Goal: Task Accomplishment & Management: Use online tool/utility

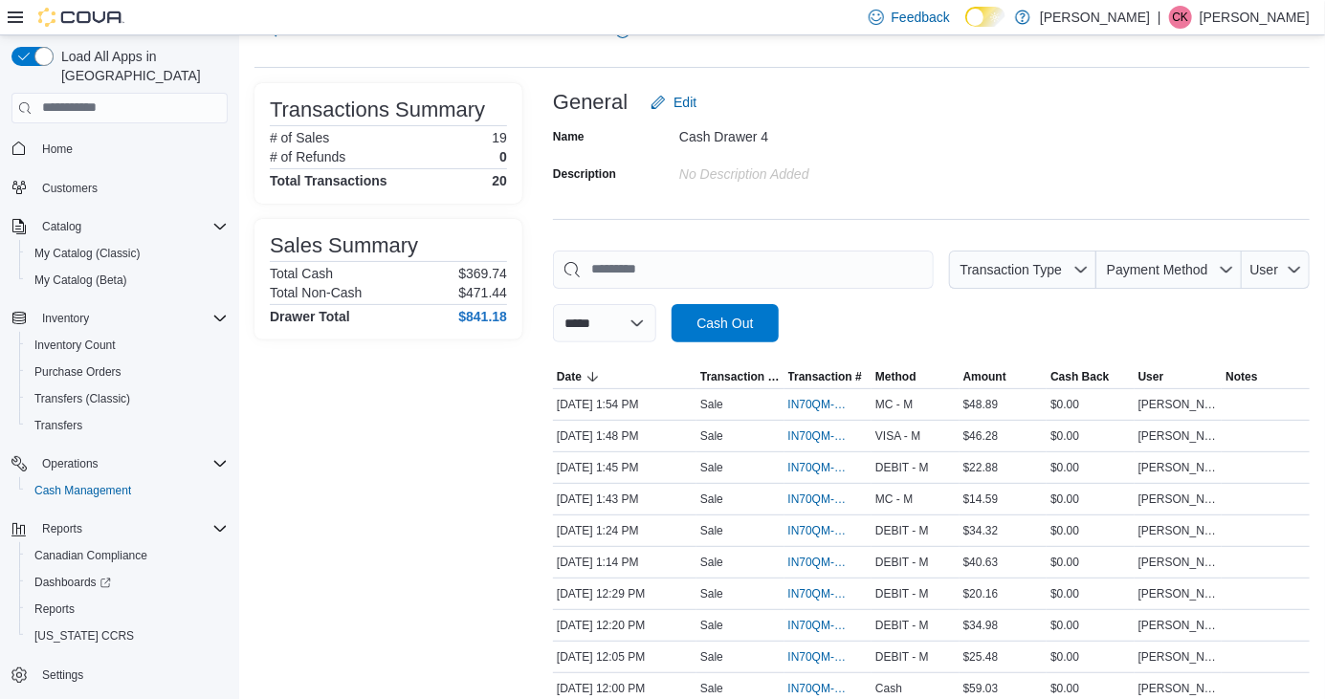
scroll to position [86, 0]
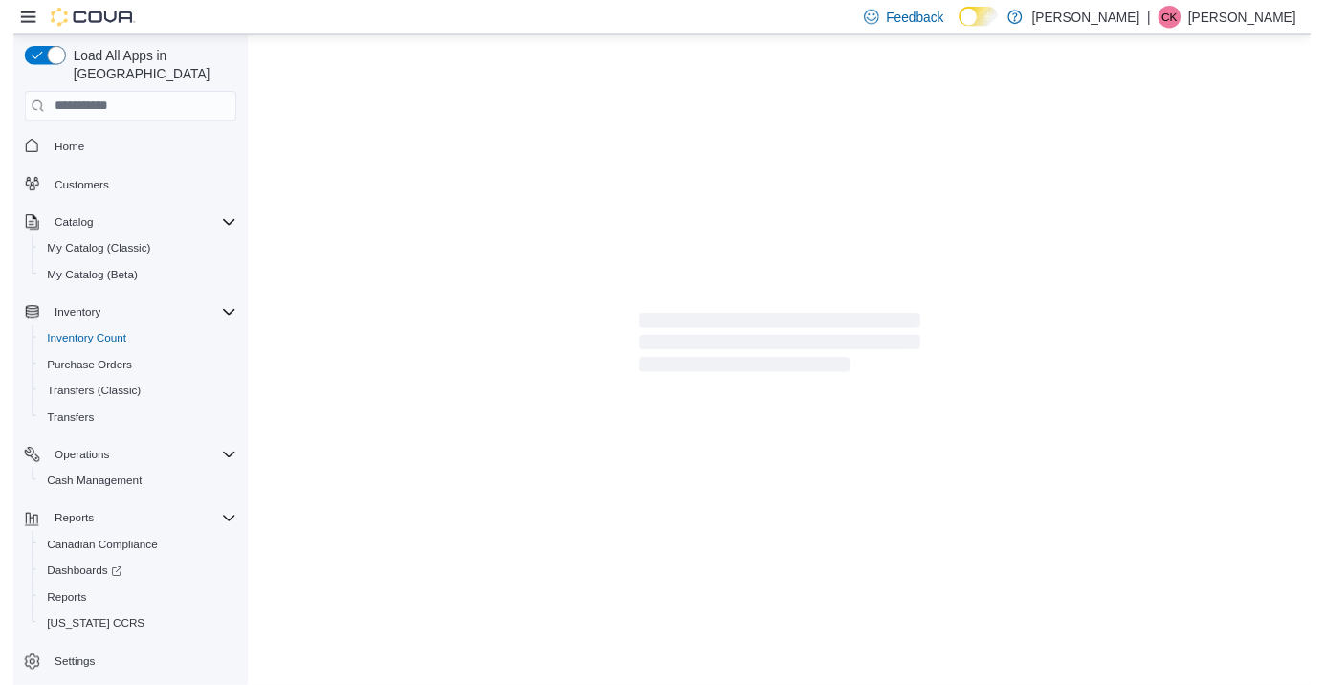
scroll to position [92, 0]
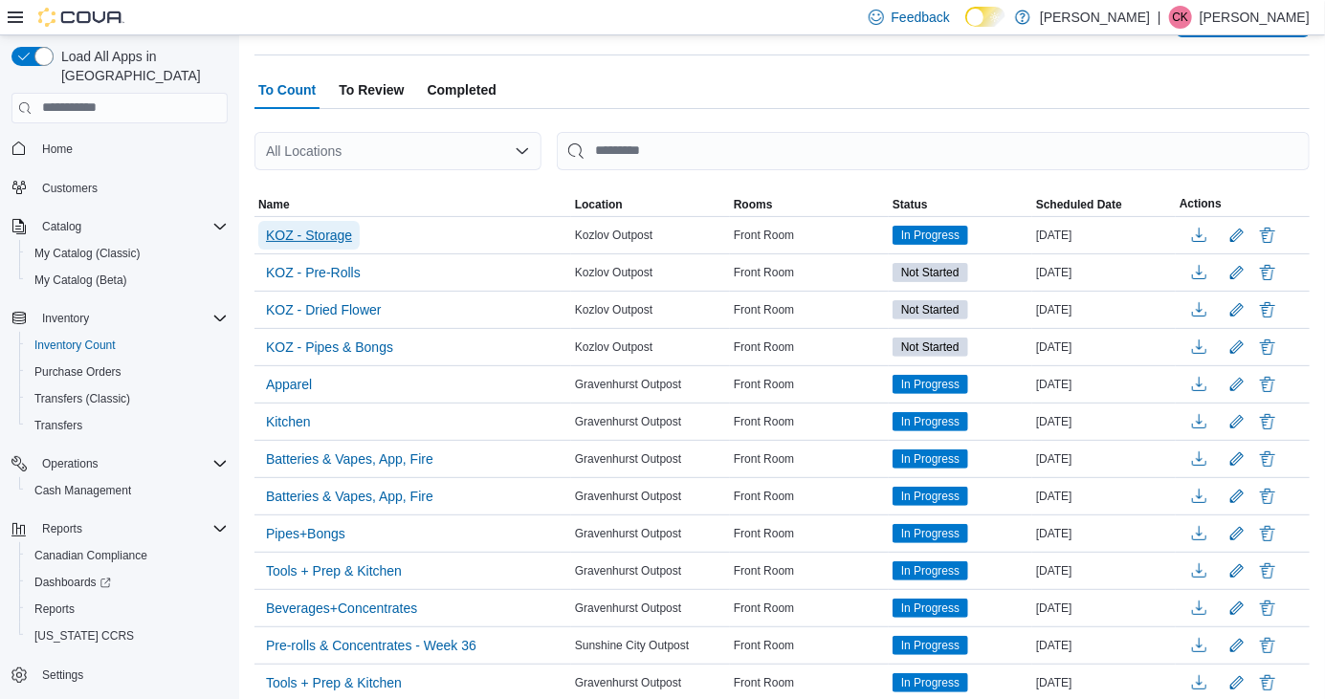
click at [309, 238] on span "KOZ - Storage" at bounding box center [309, 235] width 86 height 19
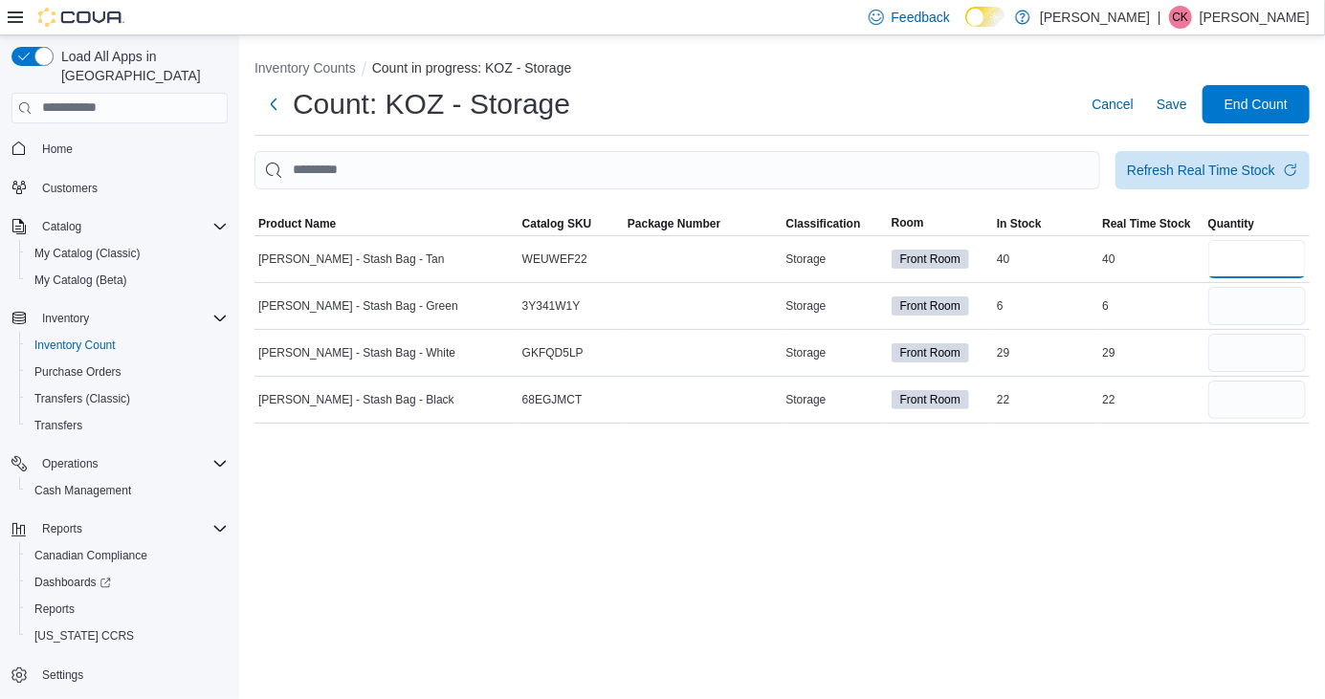
click at [1274, 240] on input "number" at bounding box center [1257, 259] width 98 height 38
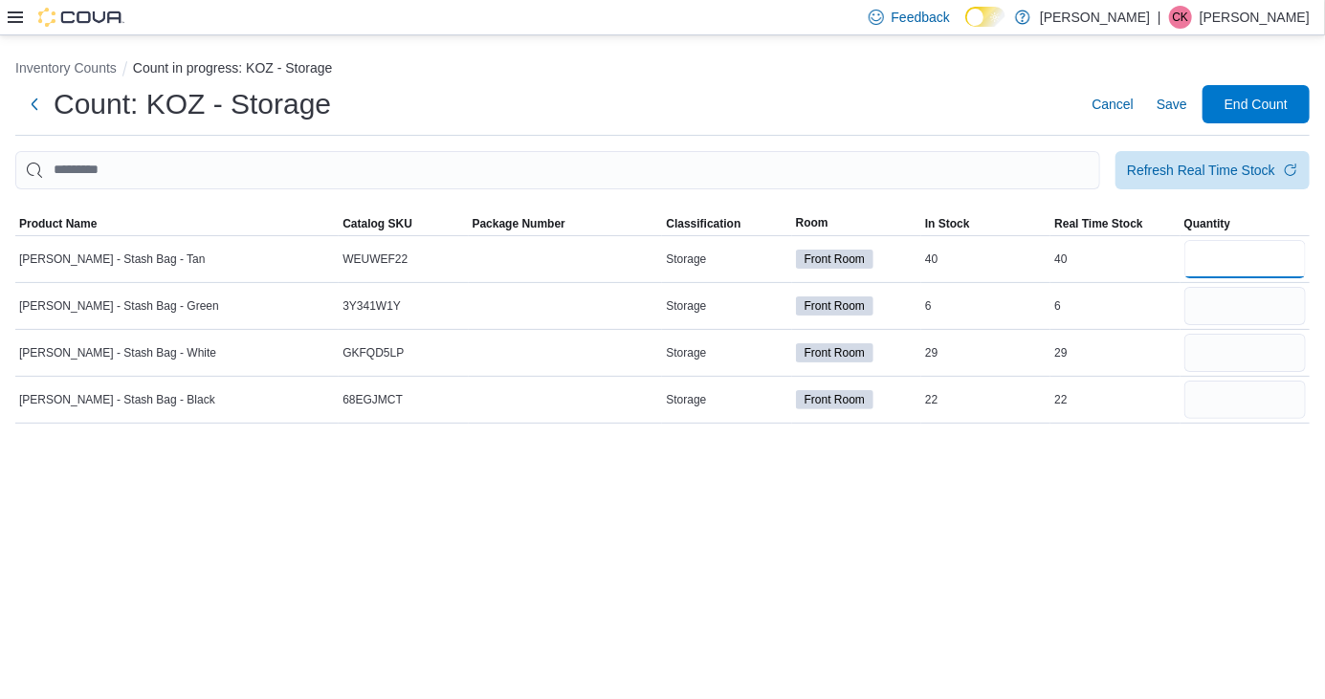
click at [1239, 269] on input "number" at bounding box center [1244, 259] width 121 height 38
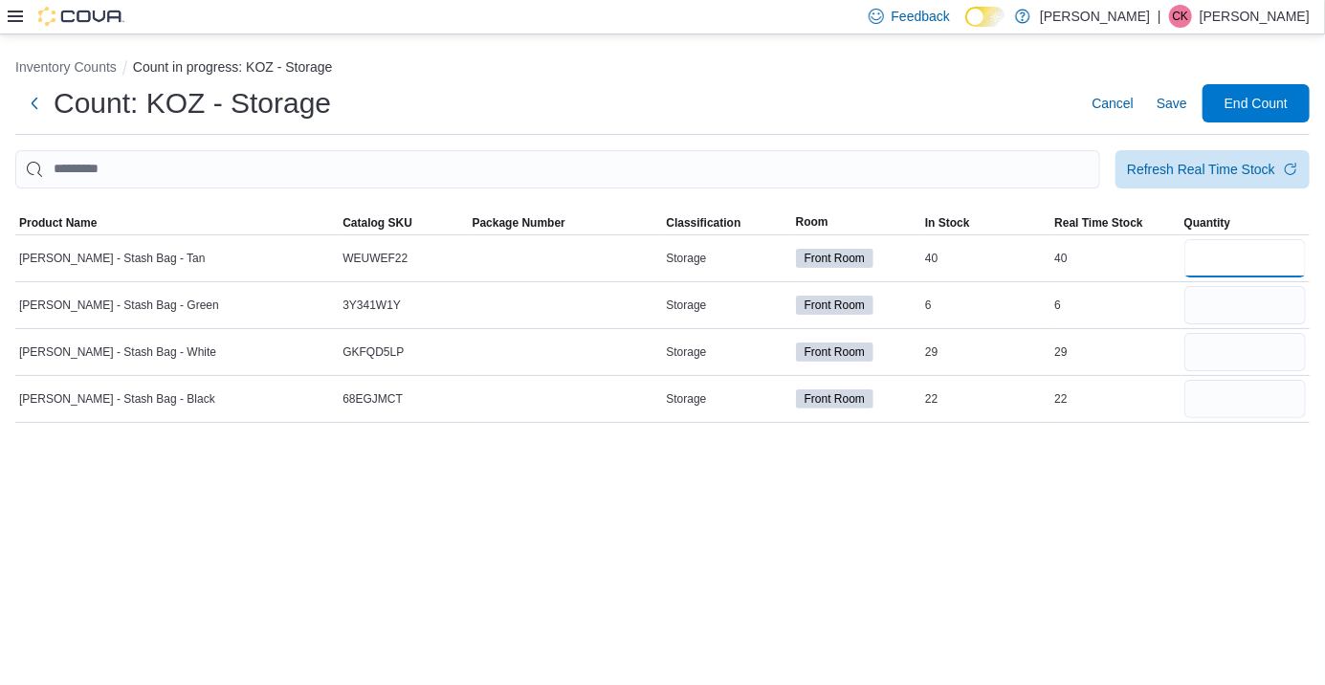
type input "**"
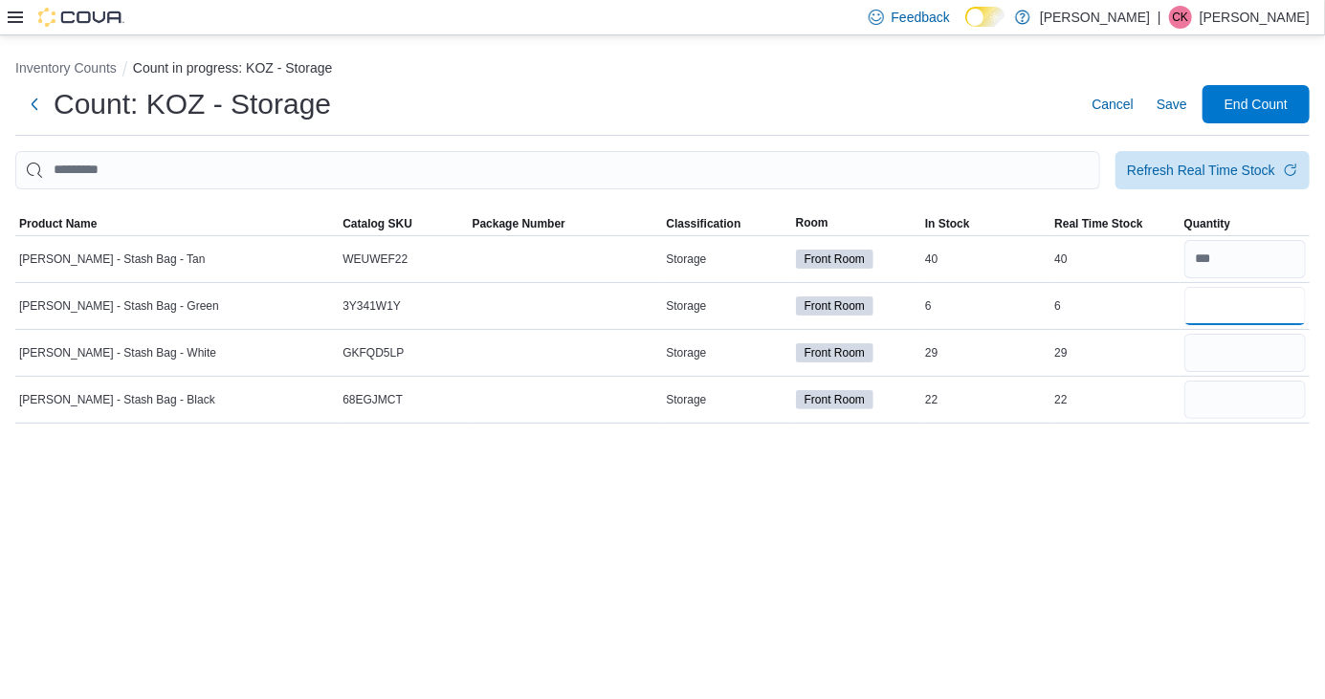
click at [1247, 314] on input "number" at bounding box center [1244, 306] width 121 height 38
click at [1258, 314] on input "number" at bounding box center [1244, 306] width 121 height 38
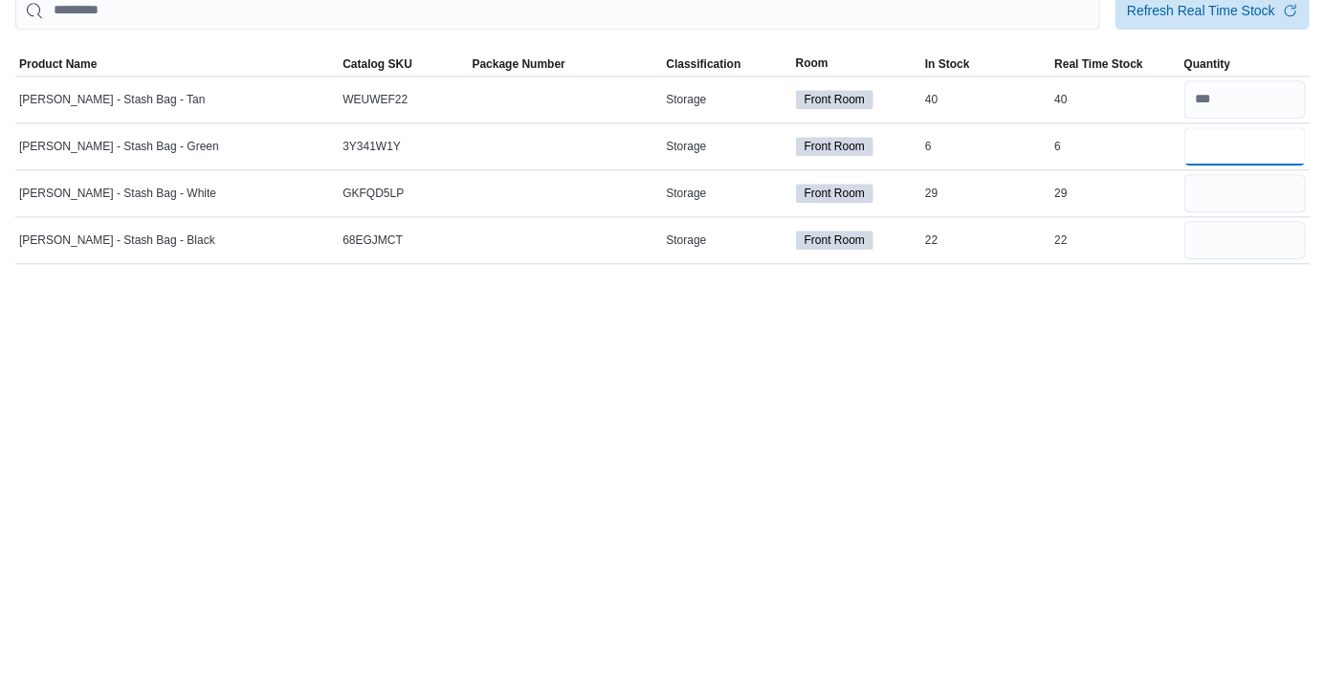
type input "*"
click at [1289, 359] on input "number" at bounding box center [1244, 352] width 121 height 38
click at [1275, 361] on input "number" at bounding box center [1244, 352] width 121 height 38
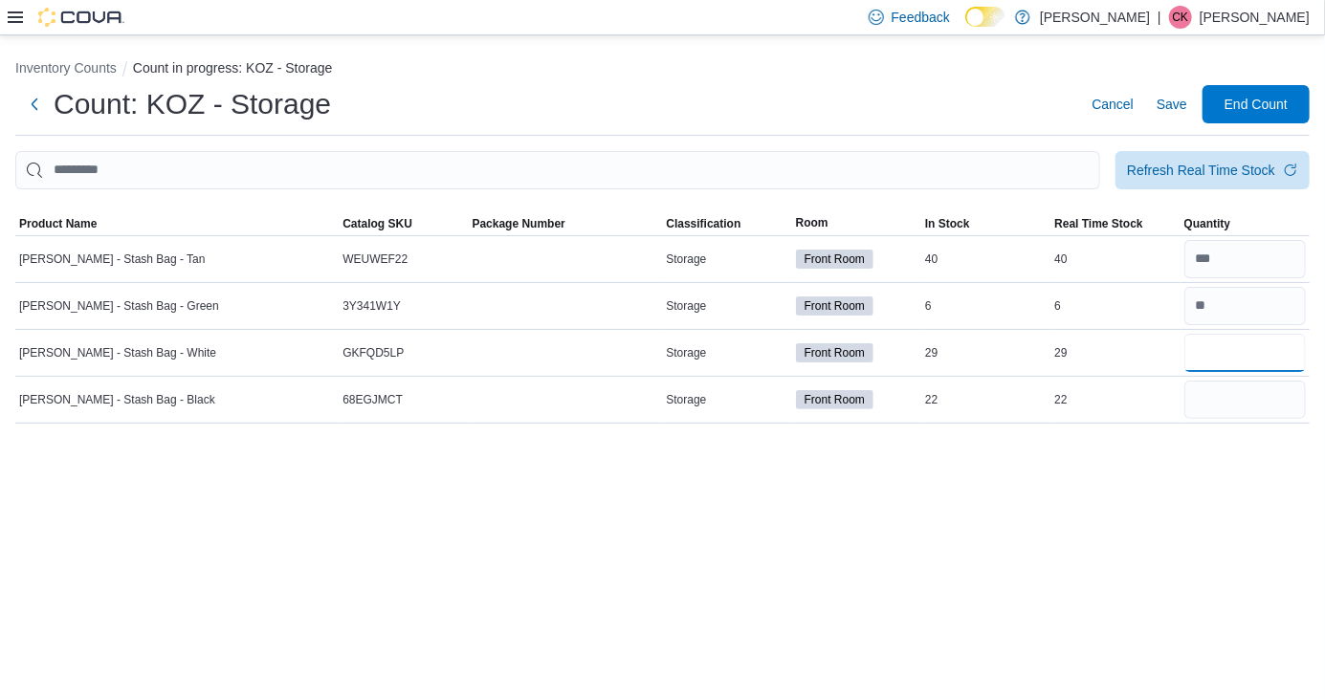
click at [1227, 370] on input "number" at bounding box center [1244, 353] width 121 height 38
click at [1245, 357] on input "number" at bounding box center [1244, 353] width 121 height 38
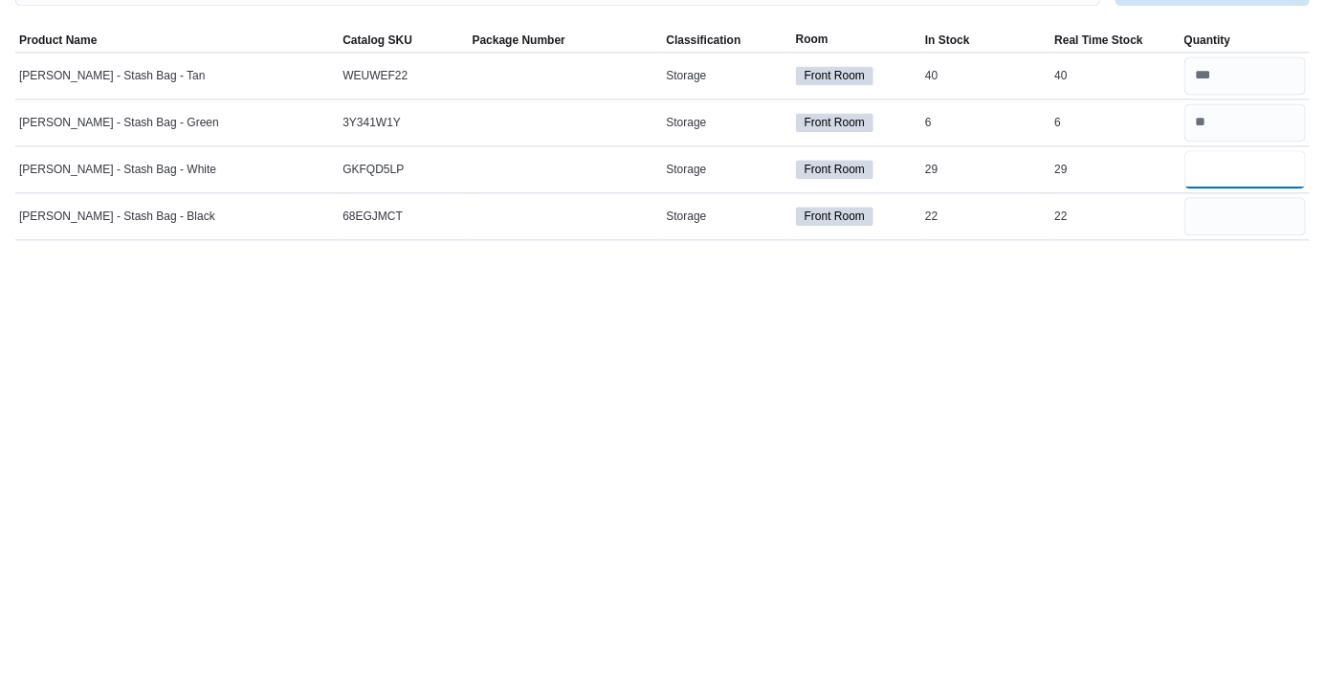
type input "**"
click at [1225, 406] on input "number" at bounding box center [1244, 399] width 121 height 38
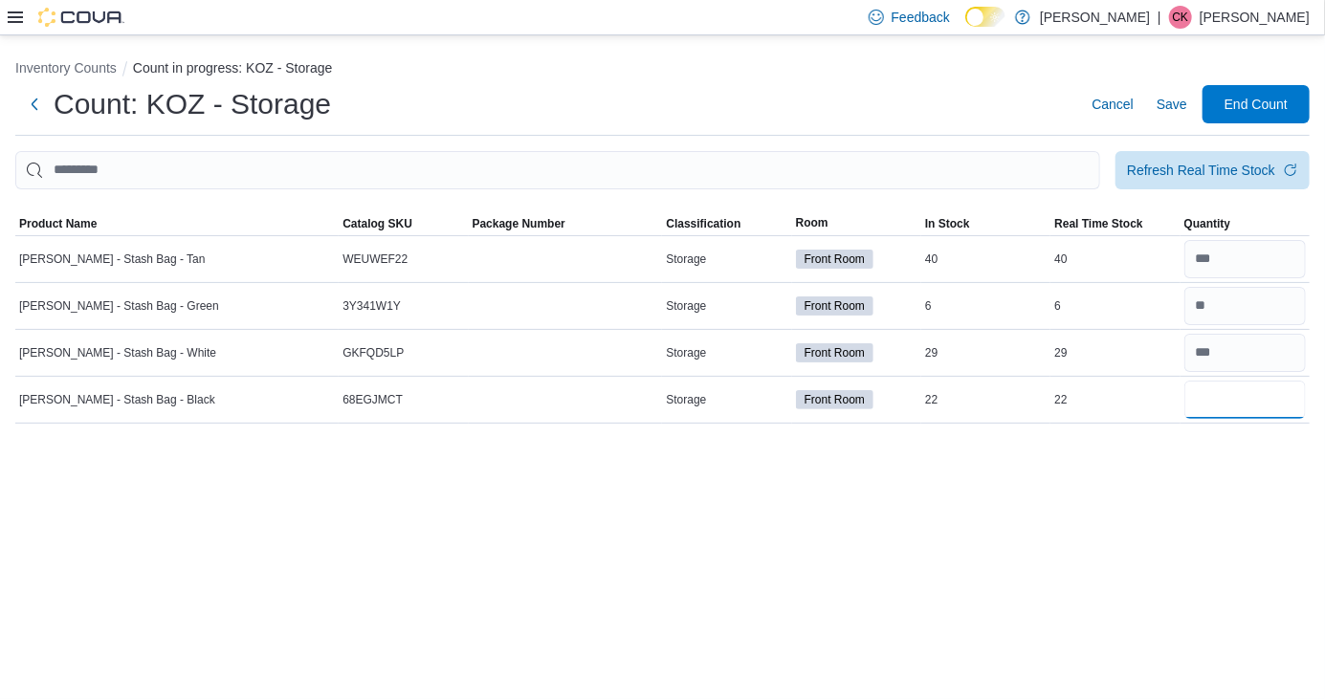
click at [1242, 410] on input "number" at bounding box center [1244, 400] width 121 height 38
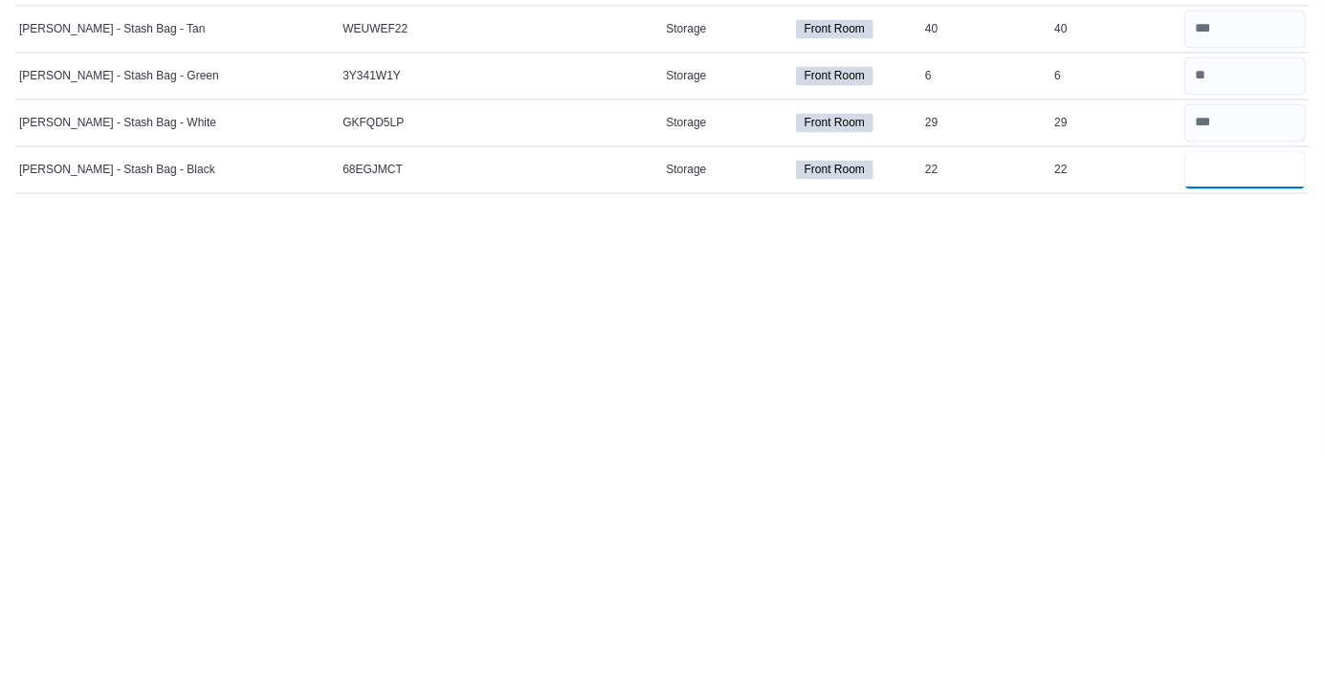
type input "**"
click at [835, 469] on div "Inventory Counts Count in progress: KOZ - Storage Count: KOZ - Storage Cancel S…" at bounding box center [662, 359] width 1325 height 650
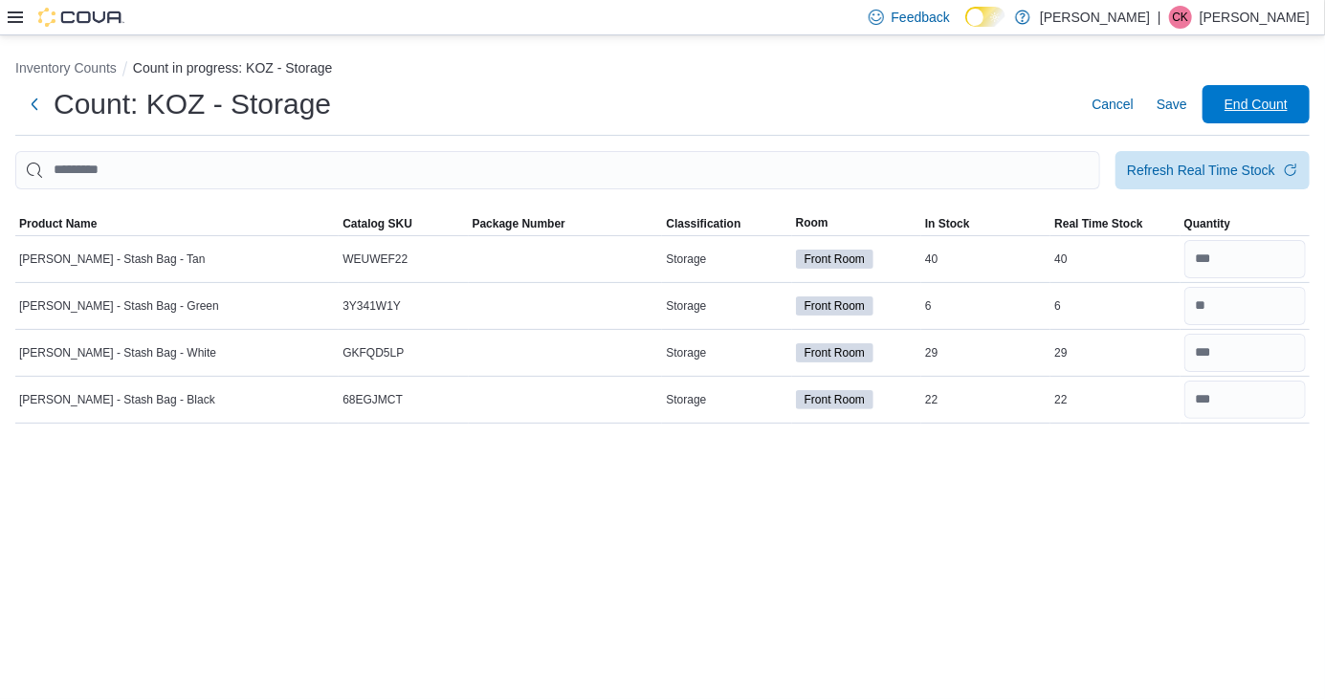
click at [1295, 111] on span "End Count" at bounding box center [1256, 104] width 84 height 38
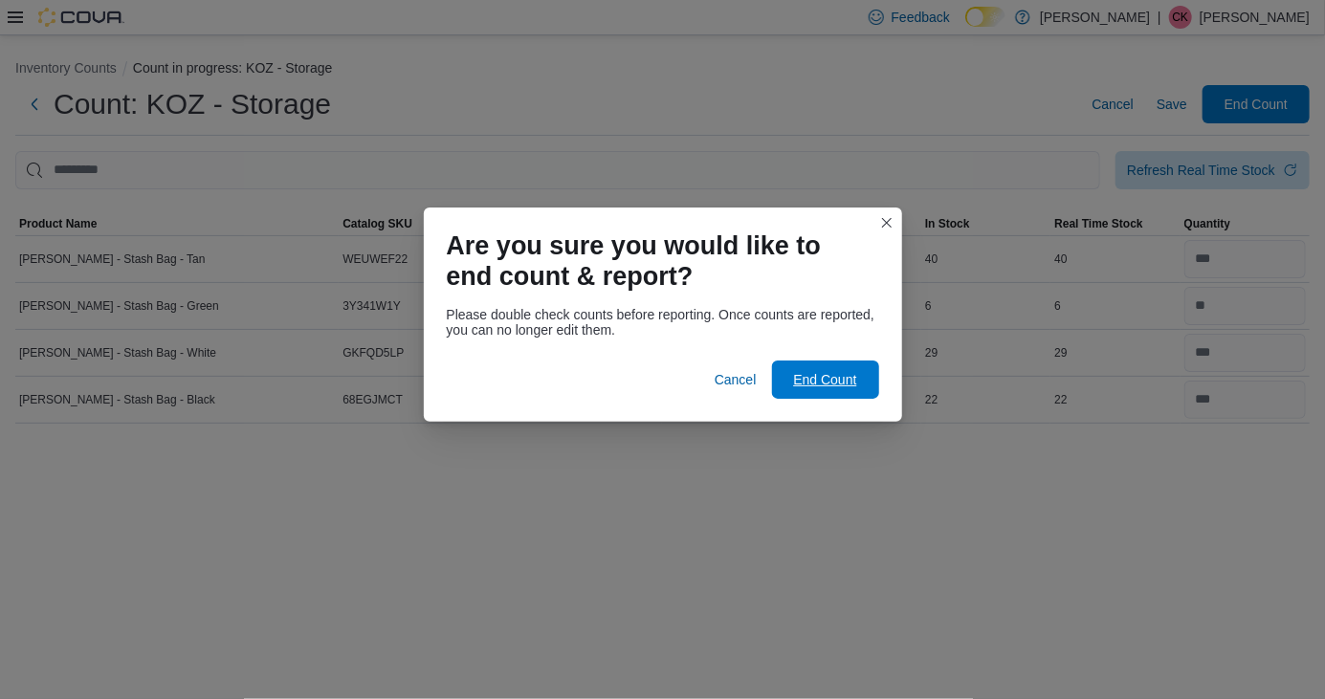
click at [816, 390] on span "End Count" at bounding box center [825, 380] width 84 height 38
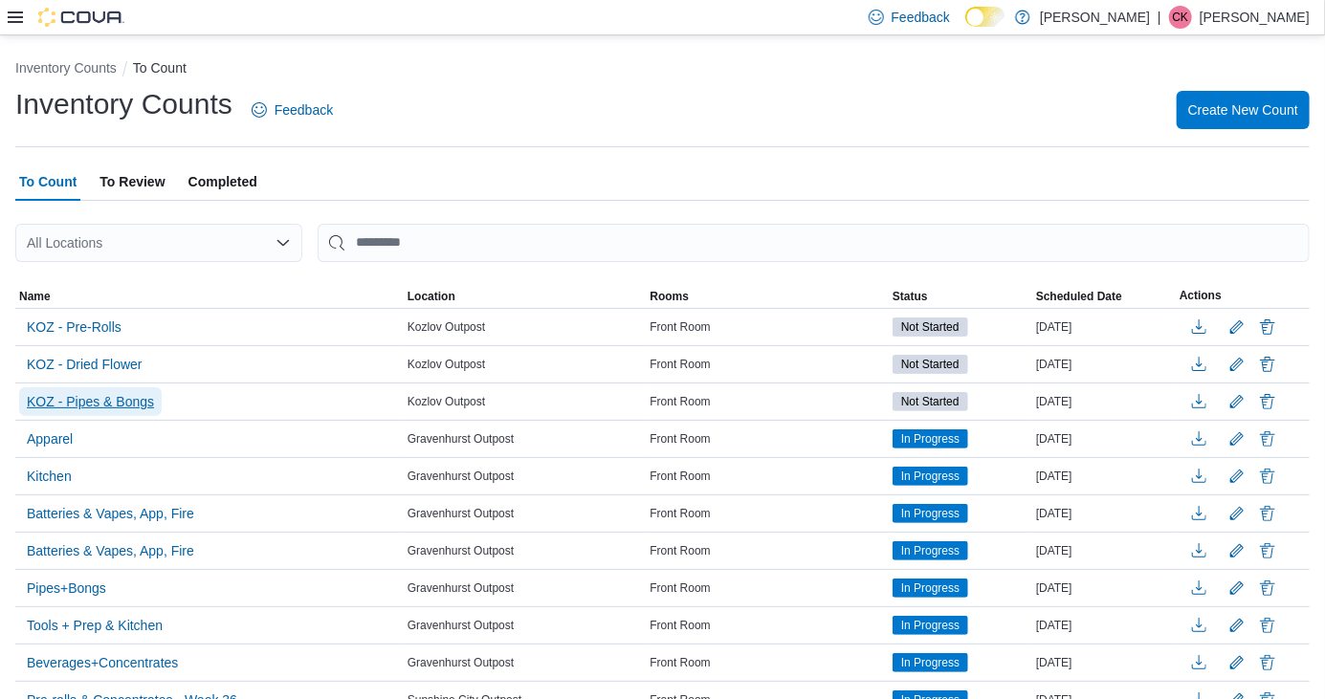
click at [125, 411] on span "KOZ - Pipes & Bongs" at bounding box center [90, 401] width 127 height 19
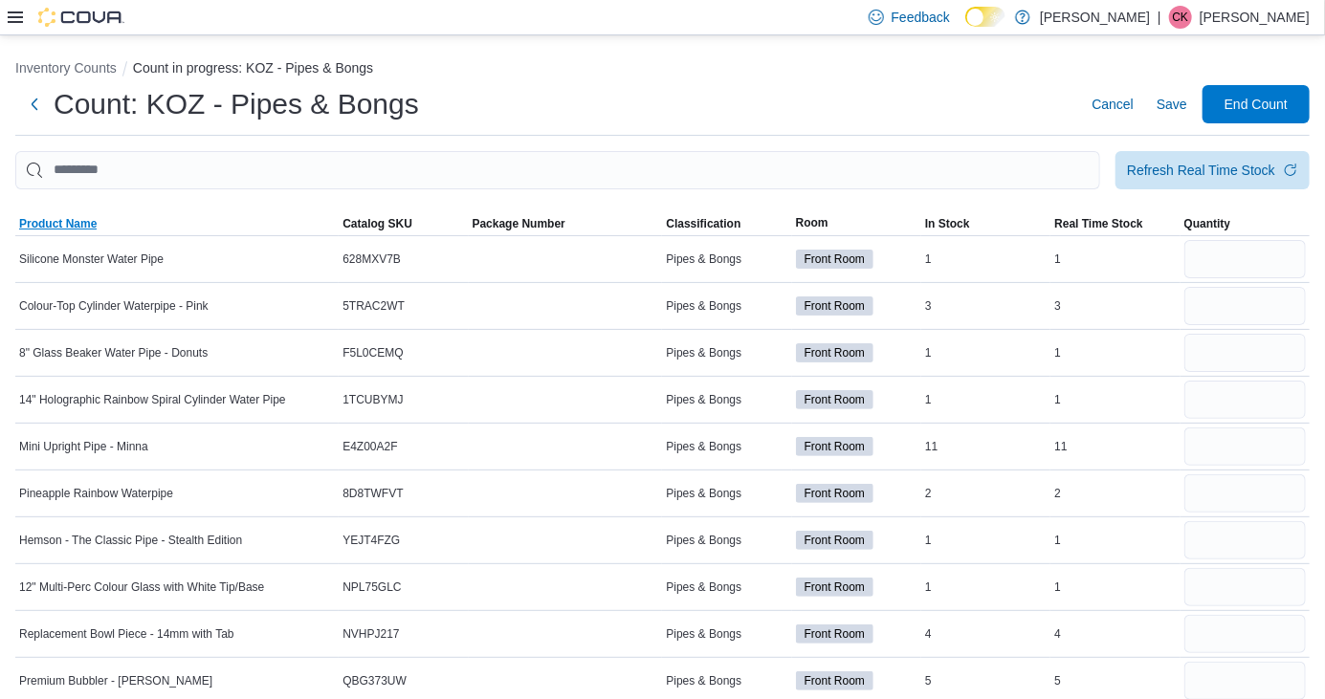
click at [48, 231] on span "Product Name" at bounding box center [57, 223] width 77 height 15
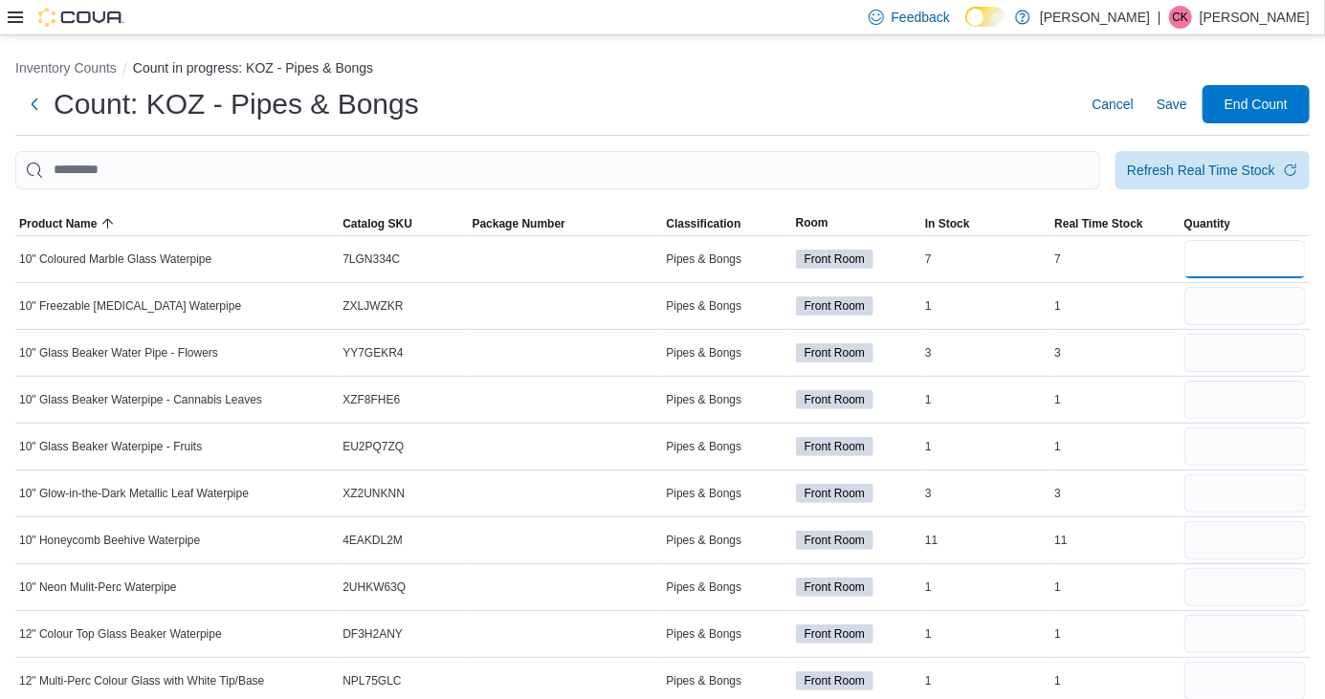
click at [1260, 269] on input "number" at bounding box center [1244, 259] width 121 height 38
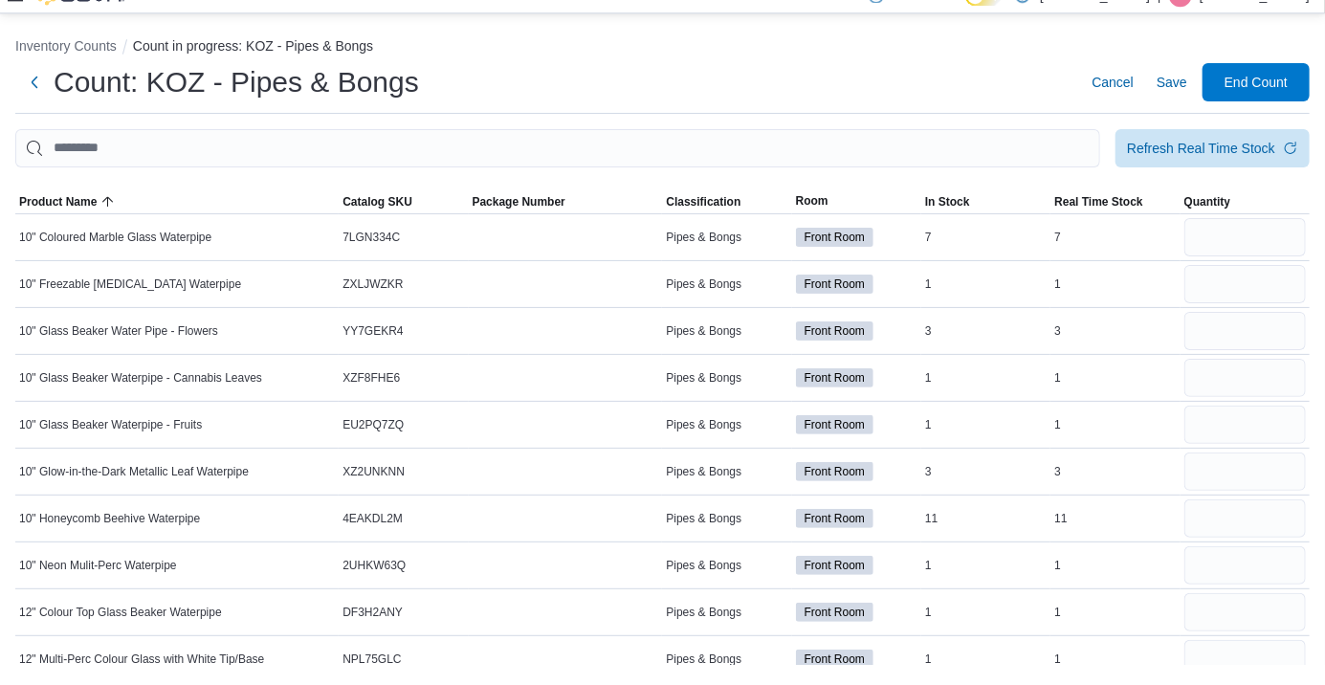
click at [605, 99] on div "Count: KOZ - Pipes & Bongs Cancel Save End Count" at bounding box center [662, 103] width 1294 height 38
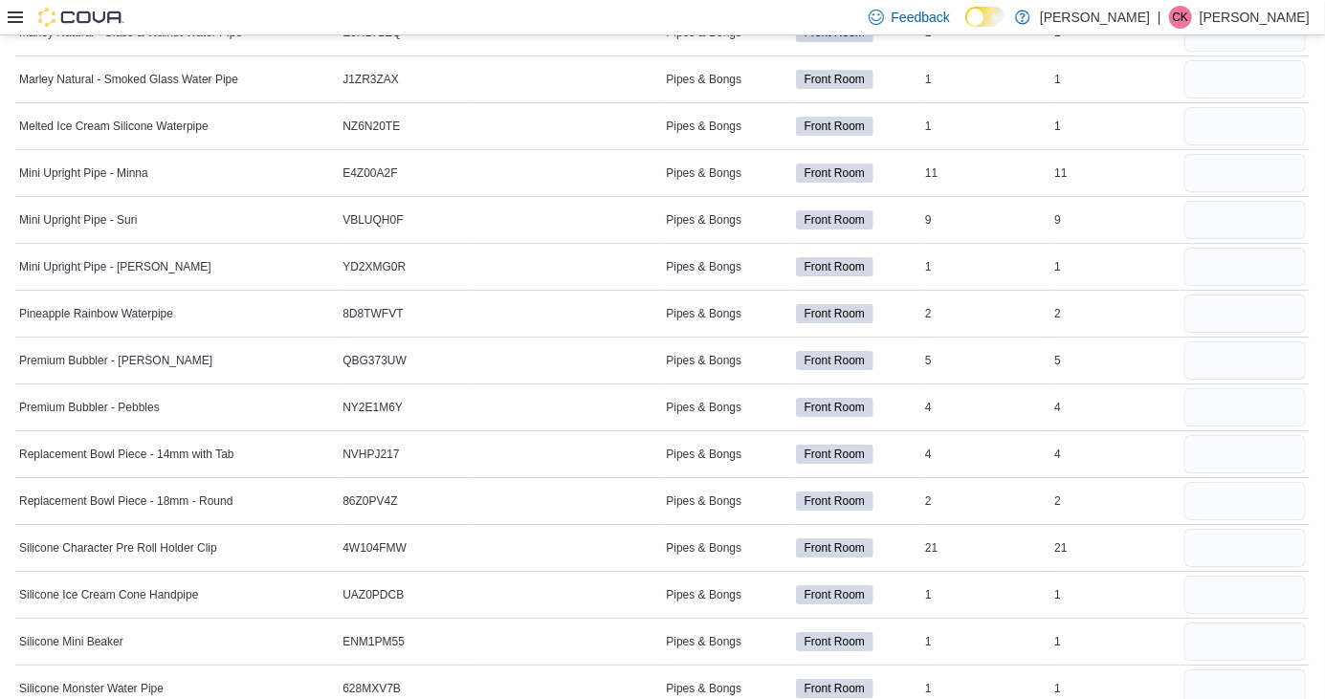
scroll to position [3022, 0]
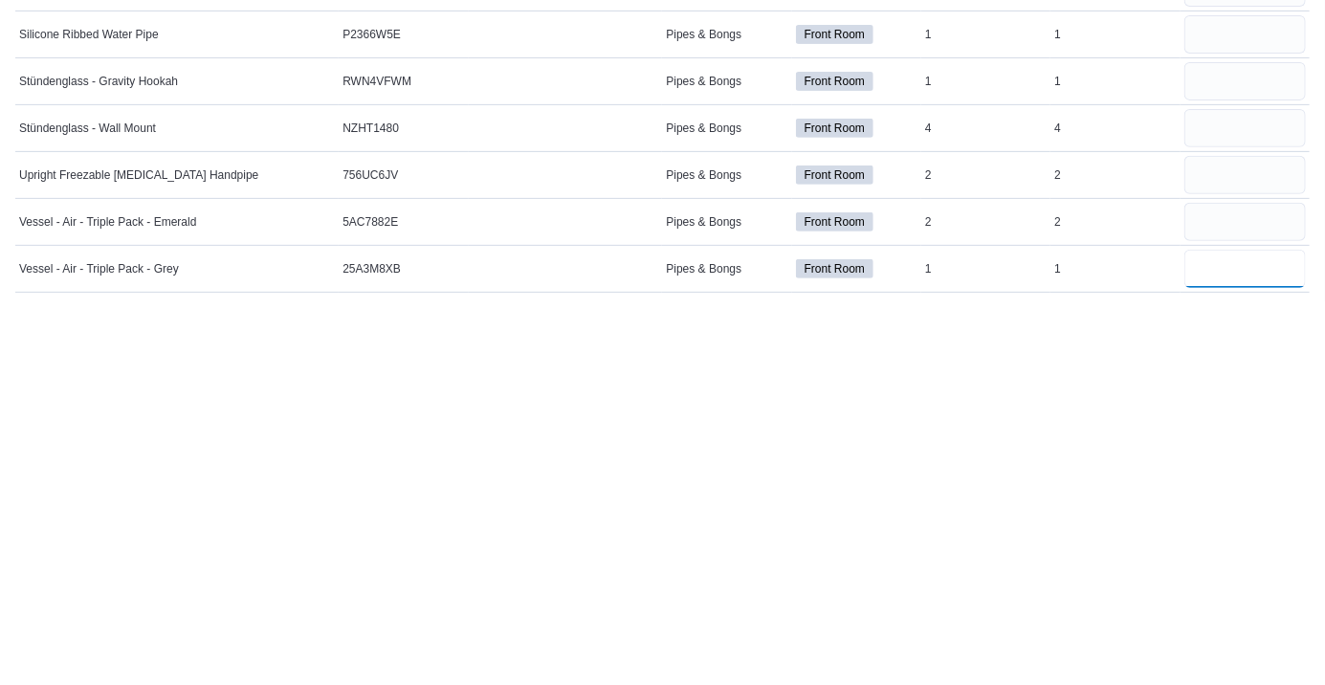
scroll to position [3128, 0]
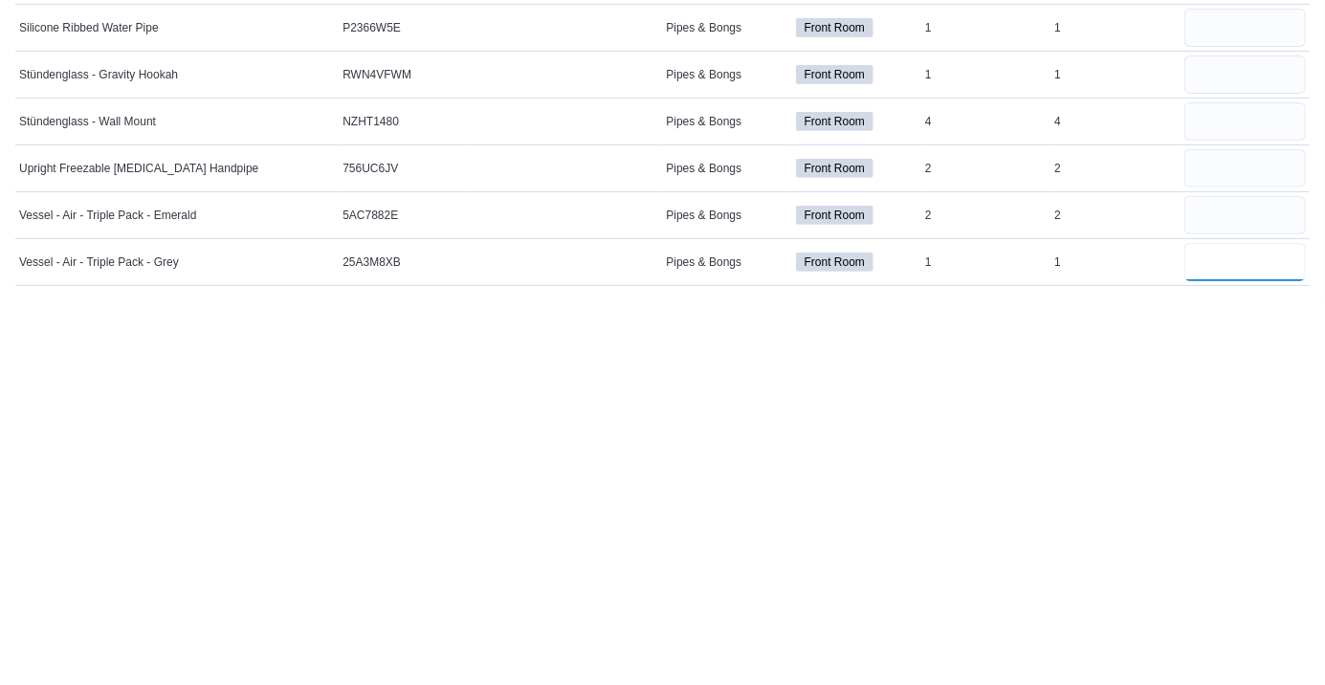
type input "*"
click at [1256, 606] on input "number" at bounding box center [1244, 599] width 121 height 38
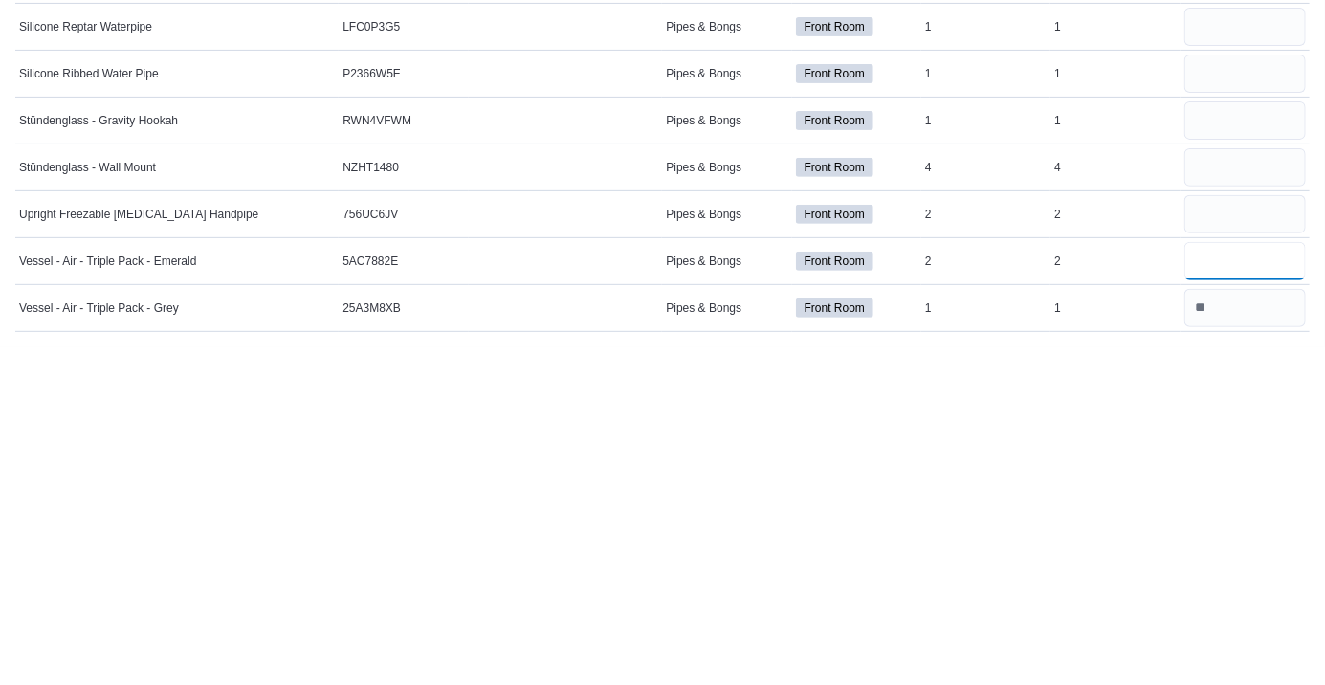
type input "*"
click at [1246, 556] on input "number" at bounding box center [1244, 552] width 121 height 38
type input "*"
click at [1228, 503] on input "number" at bounding box center [1244, 505] width 121 height 38
type input "*"
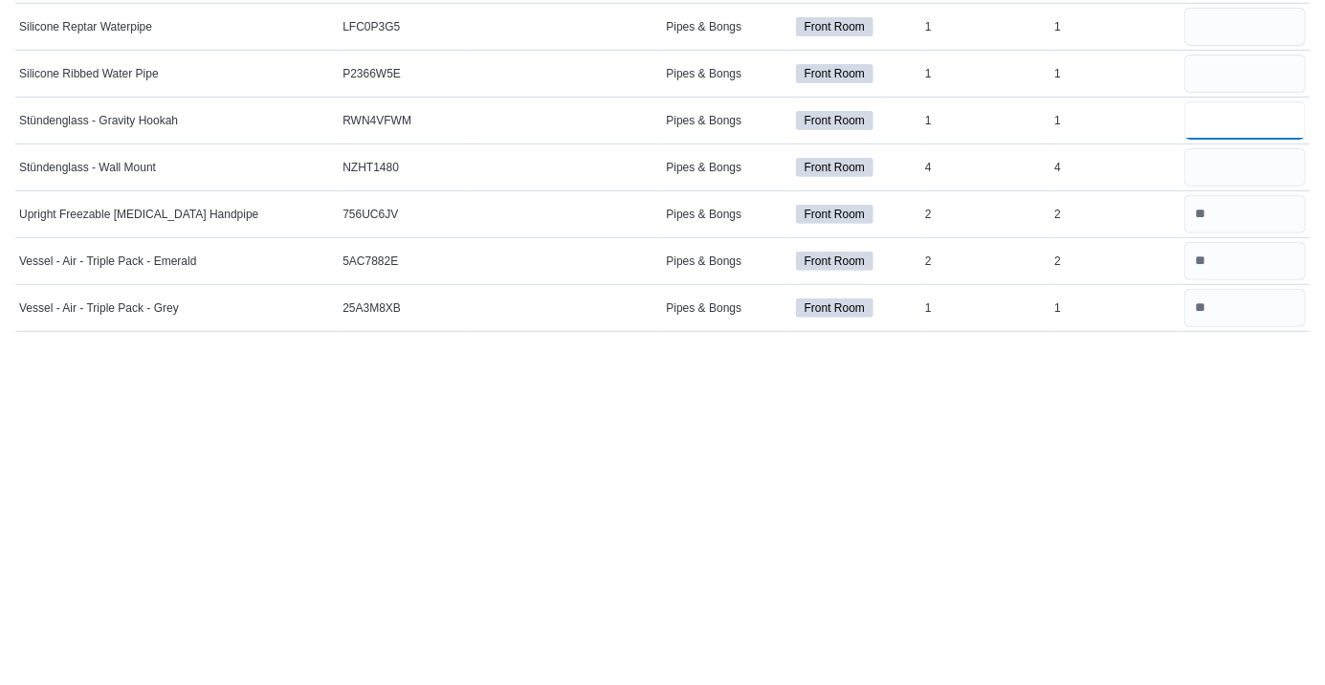
click at [1229, 454] on input "number" at bounding box center [1244, 458] width 121 height 38
click at [1241, 452] on input "*" at bounding box center [1244, 458] width 121 height 38
type input "*"
click at [1249, 413] on input "number" at bounding box center [1244, 411] width 121 height 38
click at [1237, 369] on input "number" at bounding box center [1244, 364] width 121 height 38
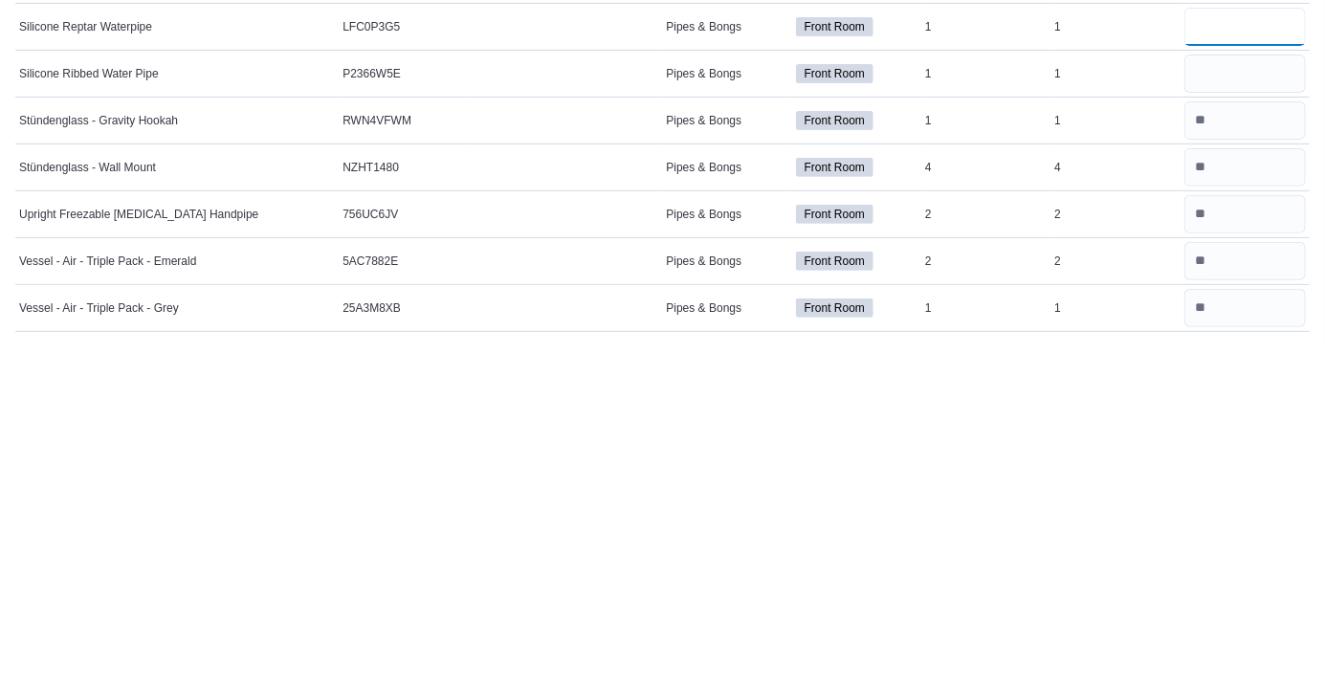
type input "*"
click at [1242, 413] on input "number" at bounding box center [1244, 411] width 121 height 38
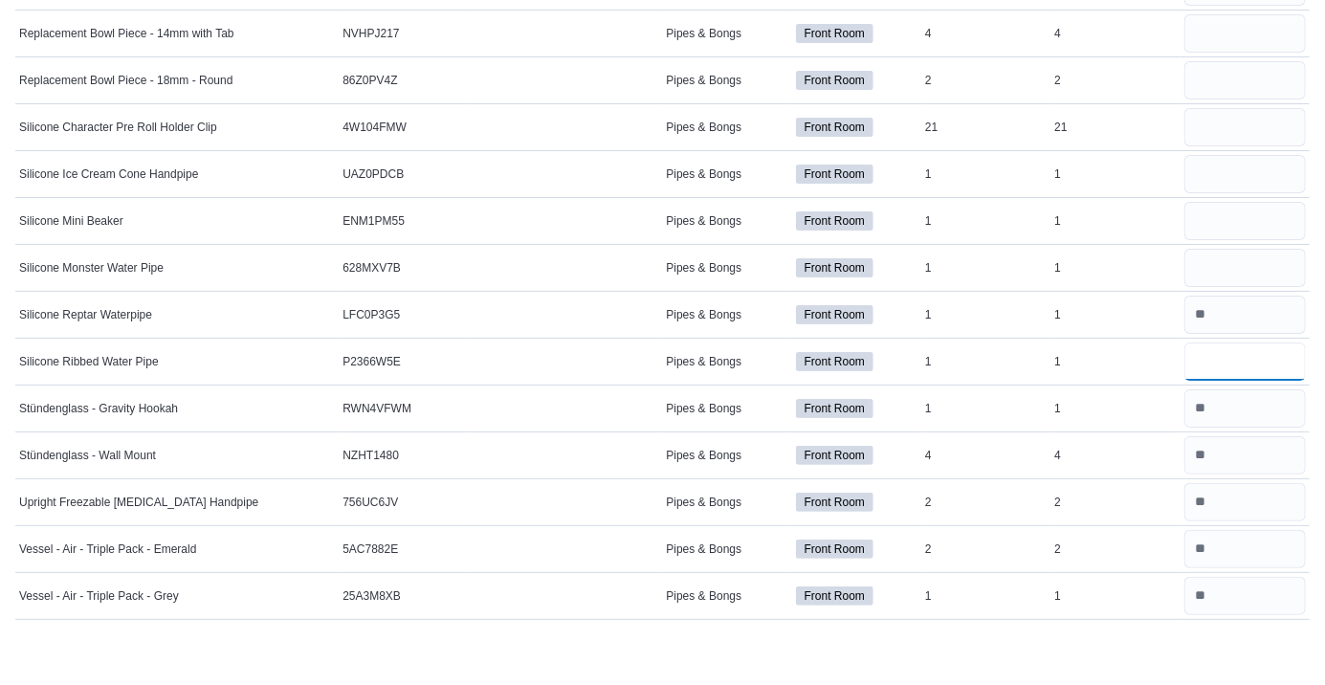
type input "*"
click at [1212, 342] on div at bounding box center [1244, 365] width 129 height 46
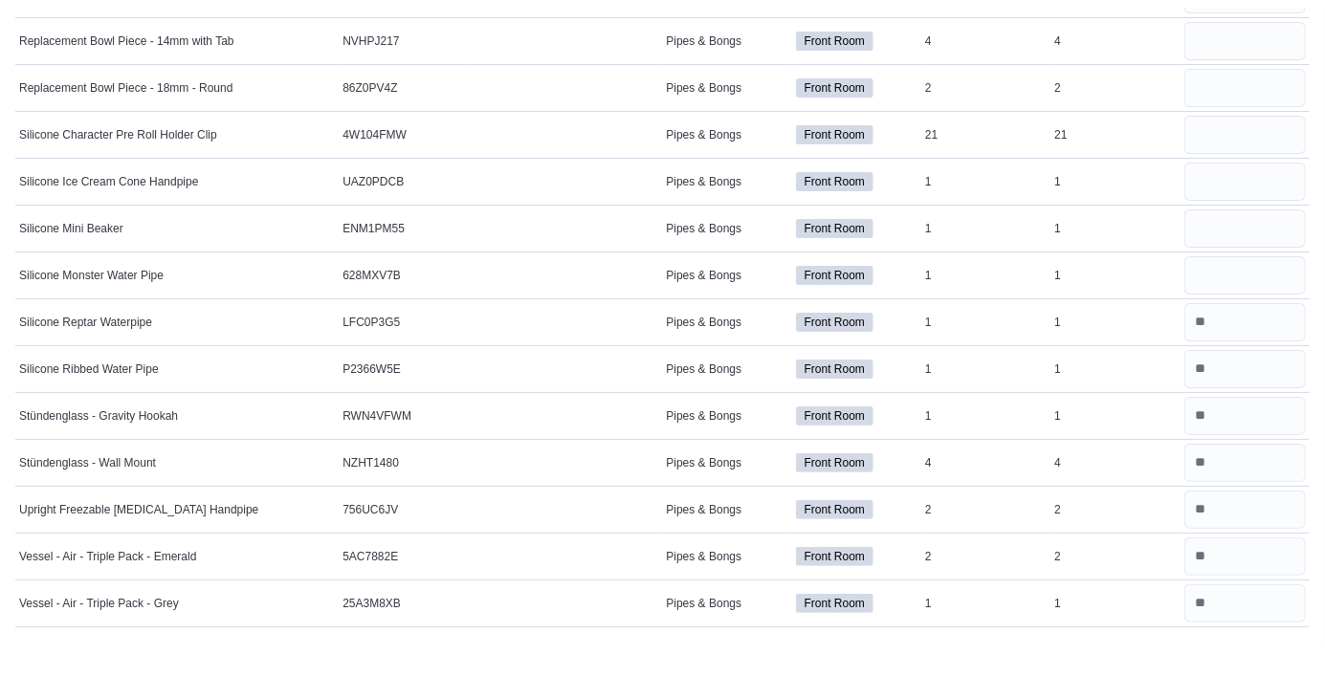
scroll to position [3114, 0]
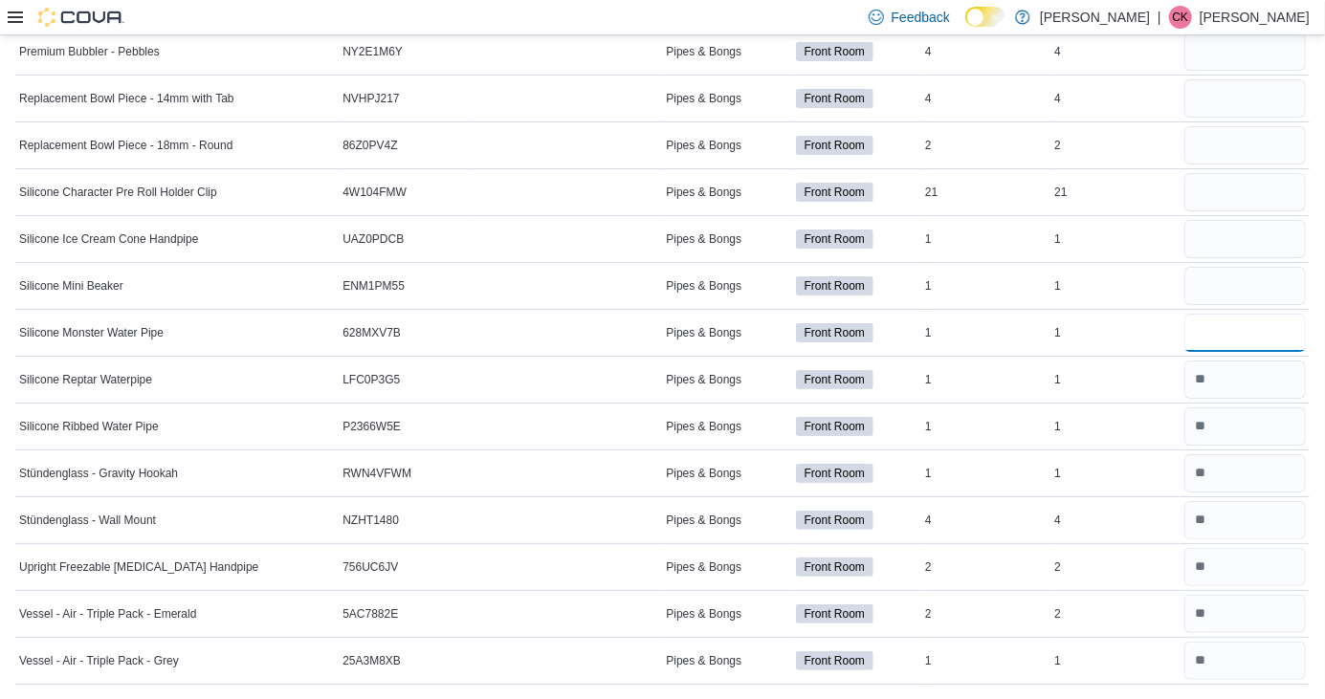
click at [1210, 340] on input "number" at bounding box center [1244, 333] width 121 height 38
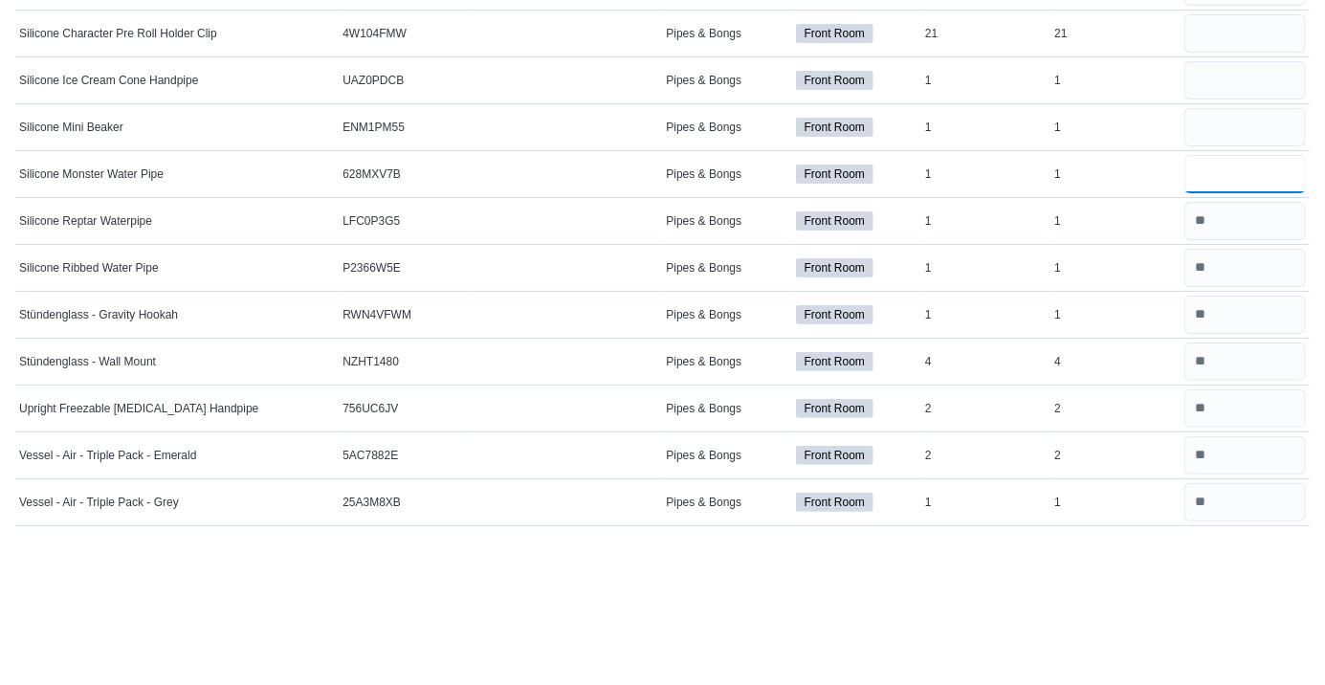
type input "*"
click at [1245, 283] on input "number" at bounding box center [1244, 285] width 121 height 38
type input "*"
click at [1276, 253] on input "number" at bounding box center [1244, 238] width 121 height 38
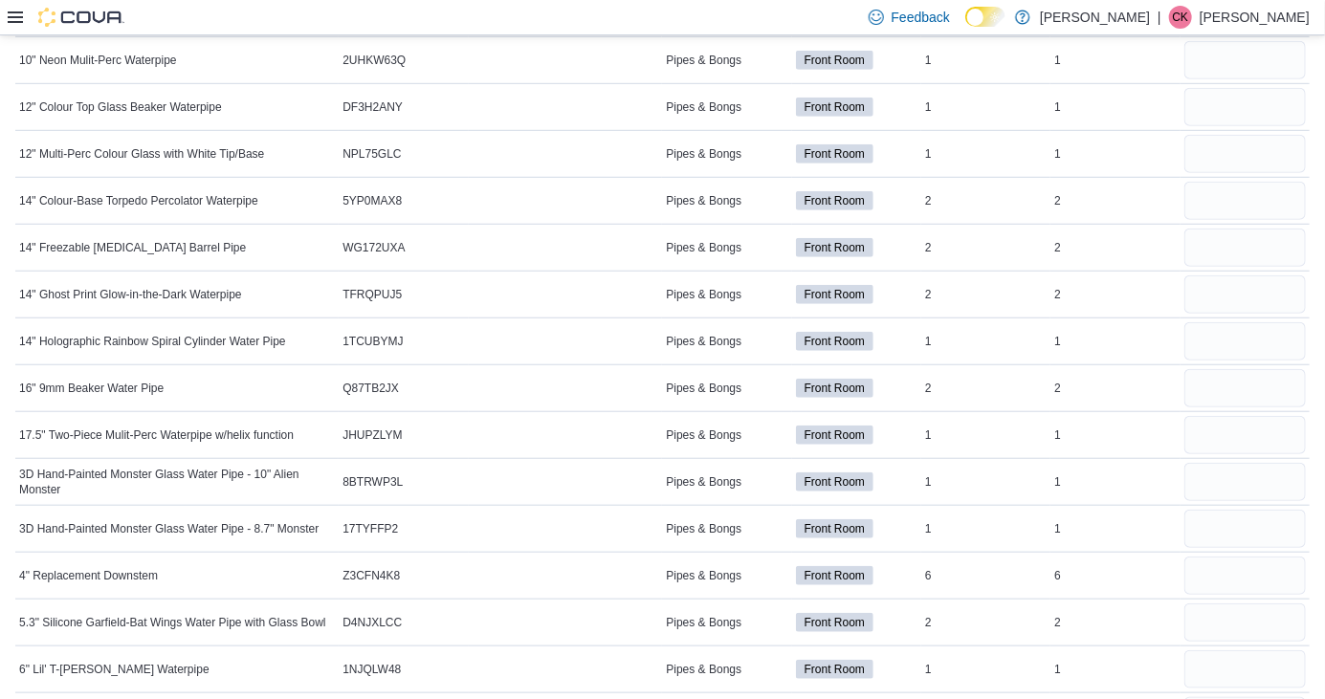
scroll to position [0, 0]
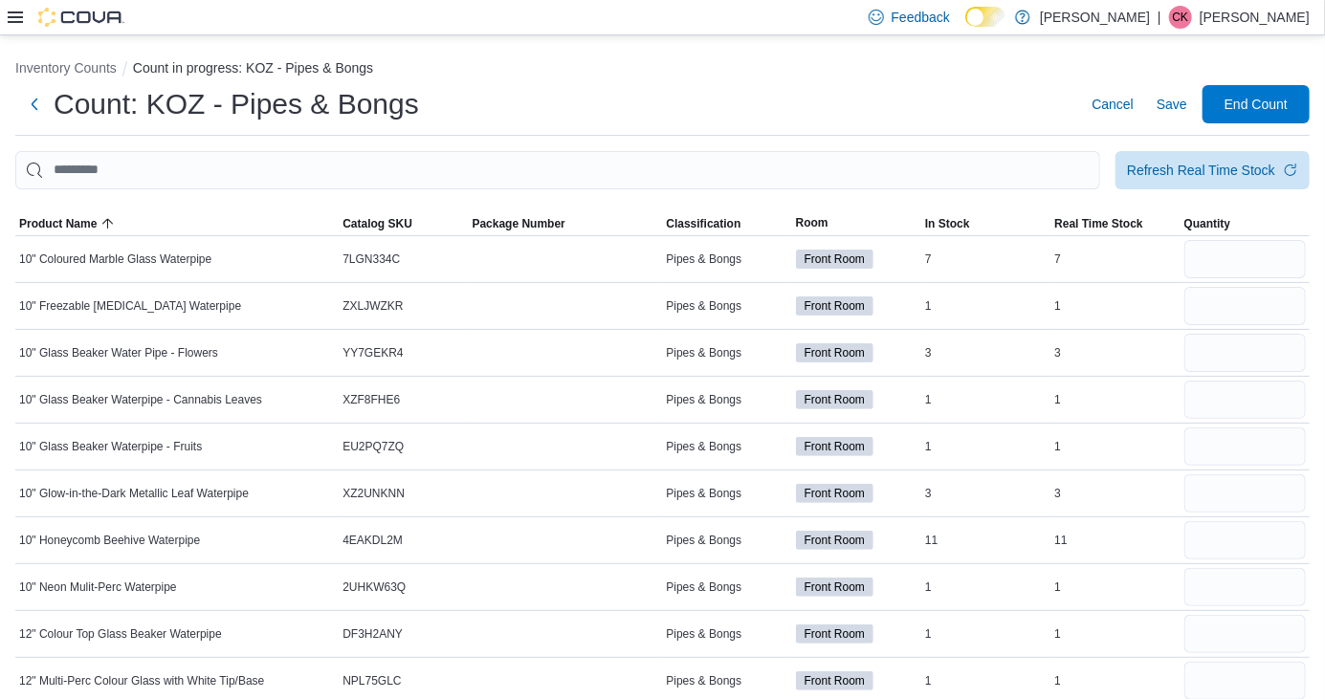
type input "*"
click at [1158, 114] on span "Save" at bounding box center [1172, 104] width 31 height 19
